Goal: Information Seeking & Learning: Learn about a topic

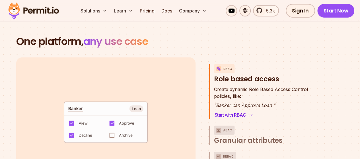
scroll to position [18, 0]
click at [244, 136] on span "Granular attributes" at bounding box center [248, 140] width 69 height 9
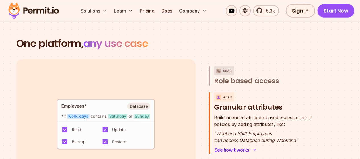
scroll to position [796, 0]
click at [240, 146] on link "See how it works" at bounding box center [235, 150] width 42 height 8
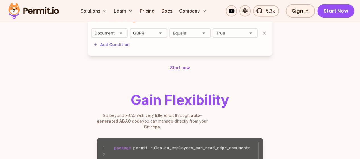
scroll to position [536, 0]
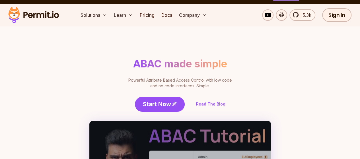
scroll to position [0, 0]
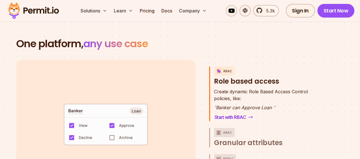
scroll to position [10, 0]
click at [254, 138] on span "Granular attributes" at bounding box center [248, 142] width 69 height 9
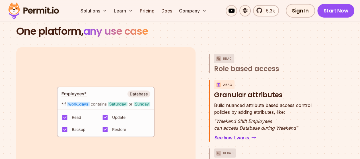
scroll to position [809, 0]
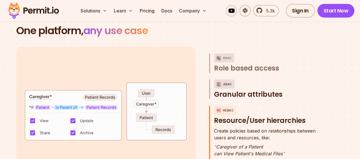
click at [243, 90] on span "Granular attributes" at bounding box center [248, 94] width 69 height 9
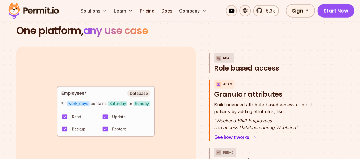
click at [241, 64] on span "Role based access" at bounding box center [246, 68] width 65 height 9
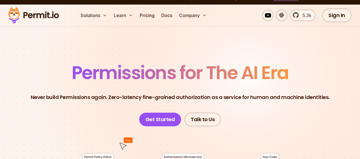
scroll to position [3, 0]
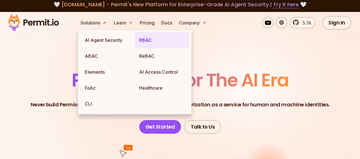
click at [141, 39] on link "RBAC" at bounding box center [162, 40] width 54 height 16
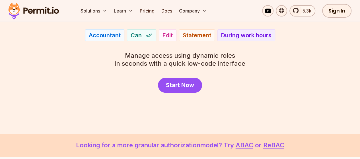
scroll to position [75, 0]
